Goal: Transaction & Acquisition: Obtain resource

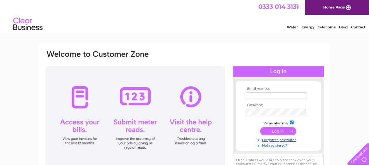
type input "accounts@livingstonjames.com"
click at [274, 128] on input "submit" at bounding box center [278, 131] width 36 height 8
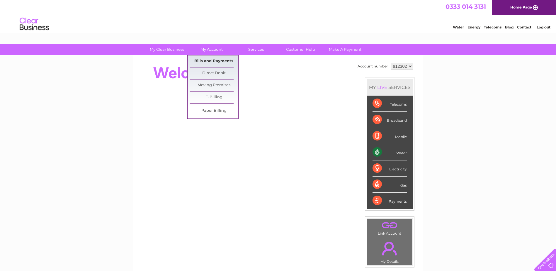
click at [214, 59] on link "Bills and Payments" at bounding box center [214, 61] width 48 height 12
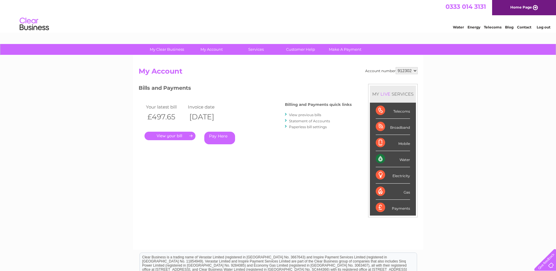
click at [180, 134] on link "." at bounding box center [170, 136] width 51 height 9
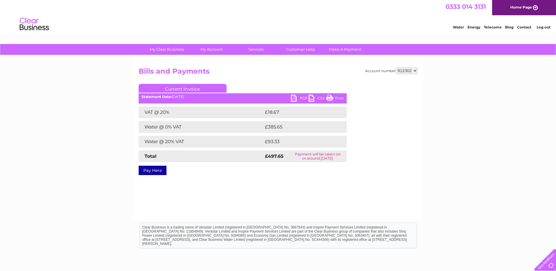
click at [294, 98] on link "PDF" at bounding box center [300, 99] width 18 height 9
